Goal: Find contact information: Find contact information

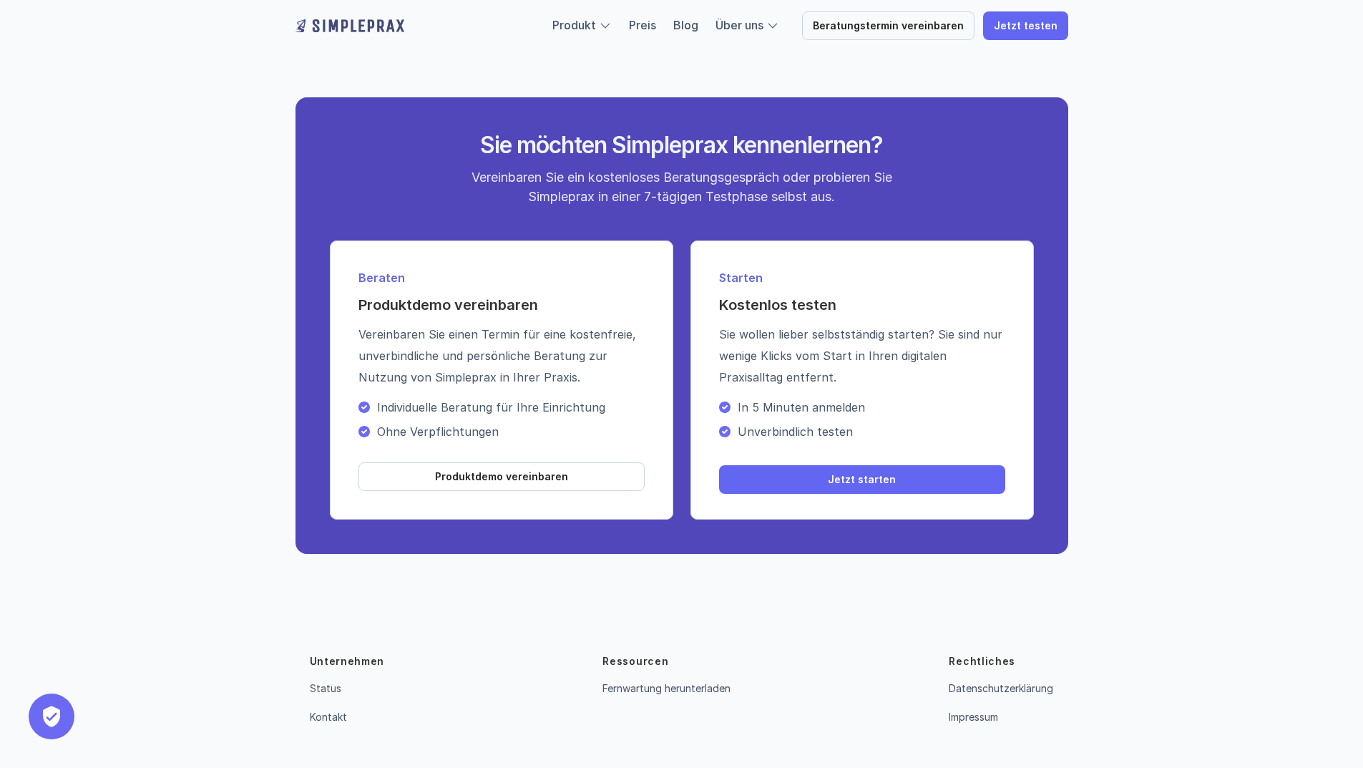
scroll to position [4976, 0]
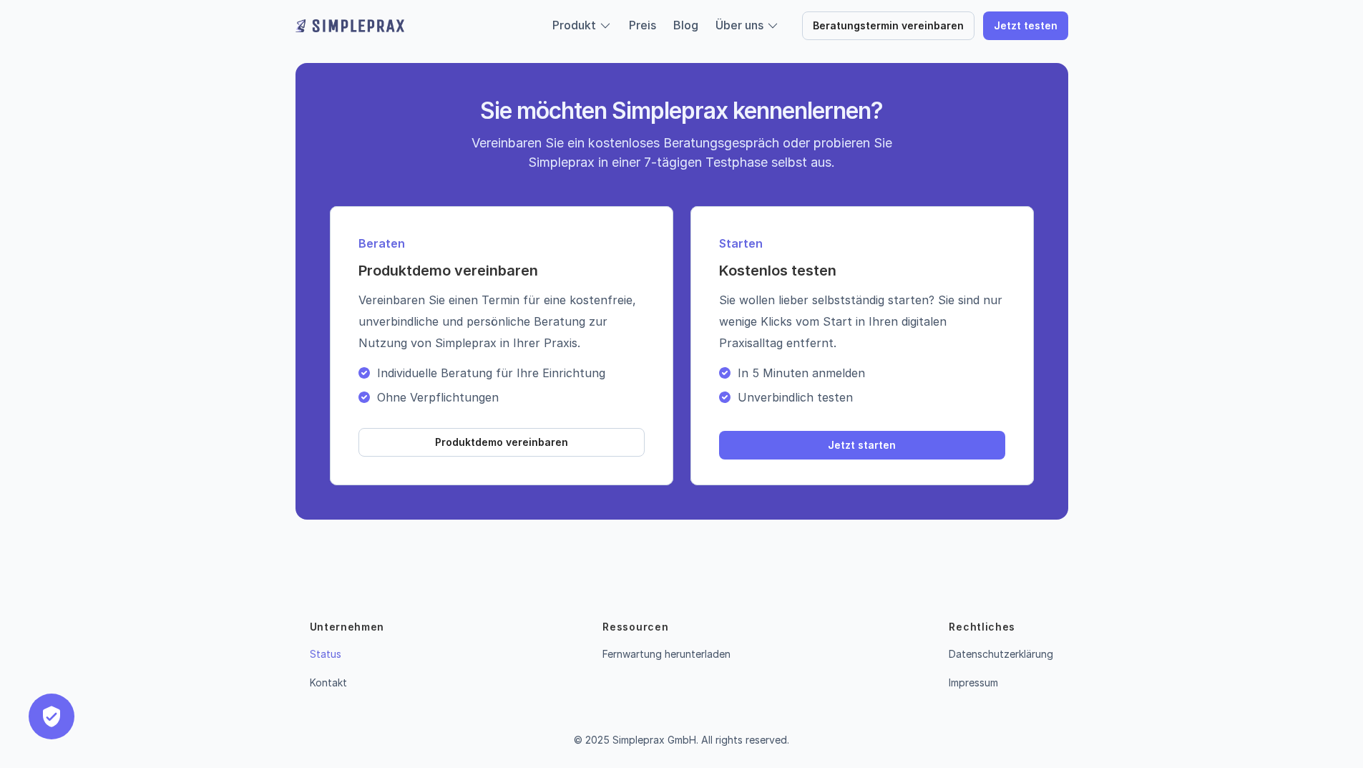
click at [328, 653] on link "Status" at bounding box center [325, 654] width 31 height 12
click at [338, 685] on link "Kontakt" at bounding box center [328, 682] width 37 height 12
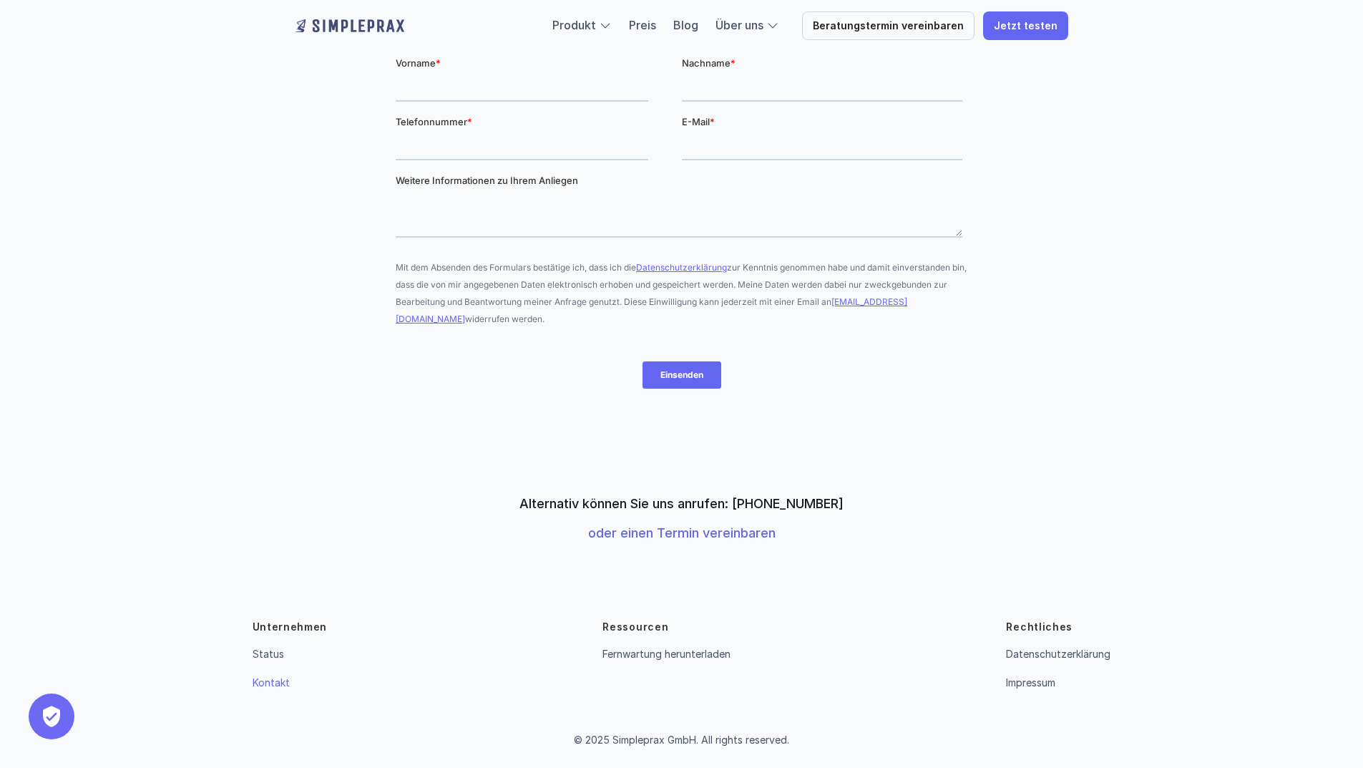
scroll to position [44, 0]
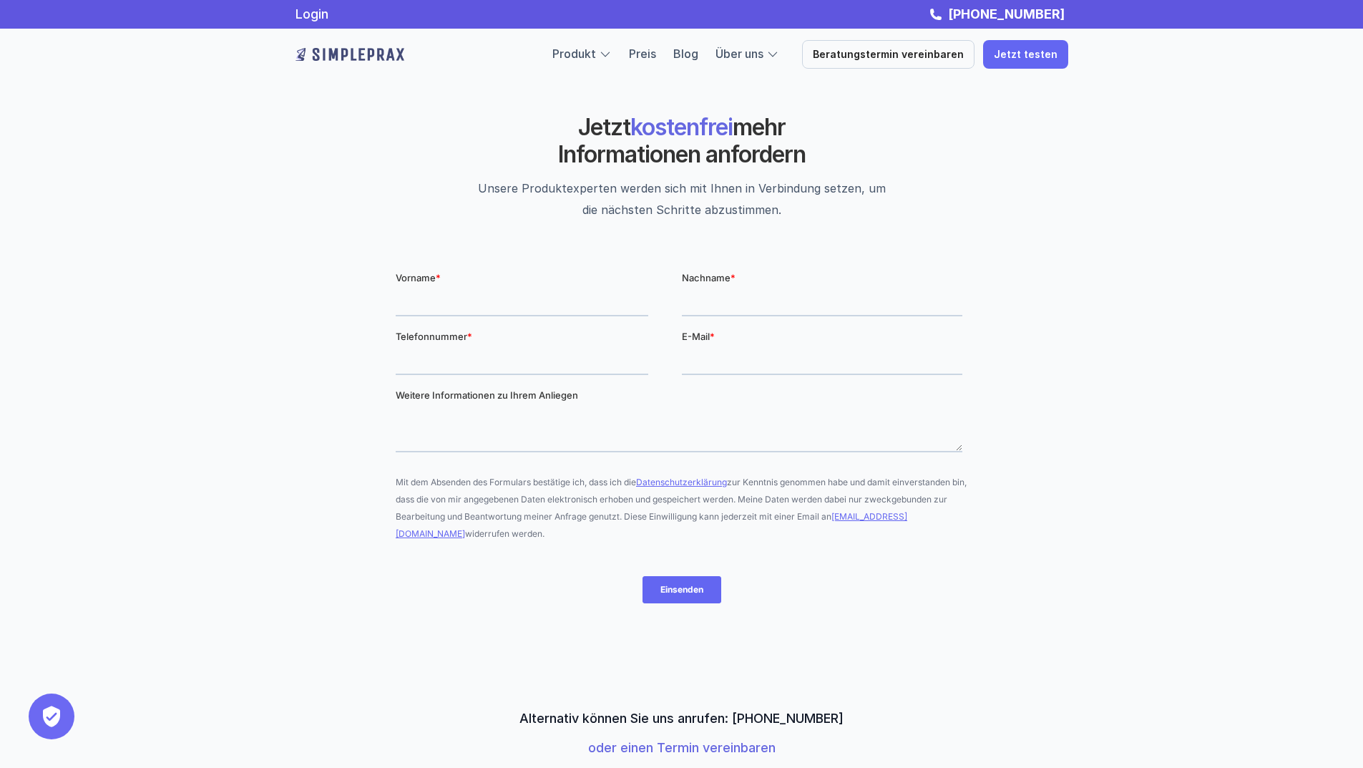
scroll to position [258, 0]
